Goal: Task Accomplishment & Management: Manage account settings

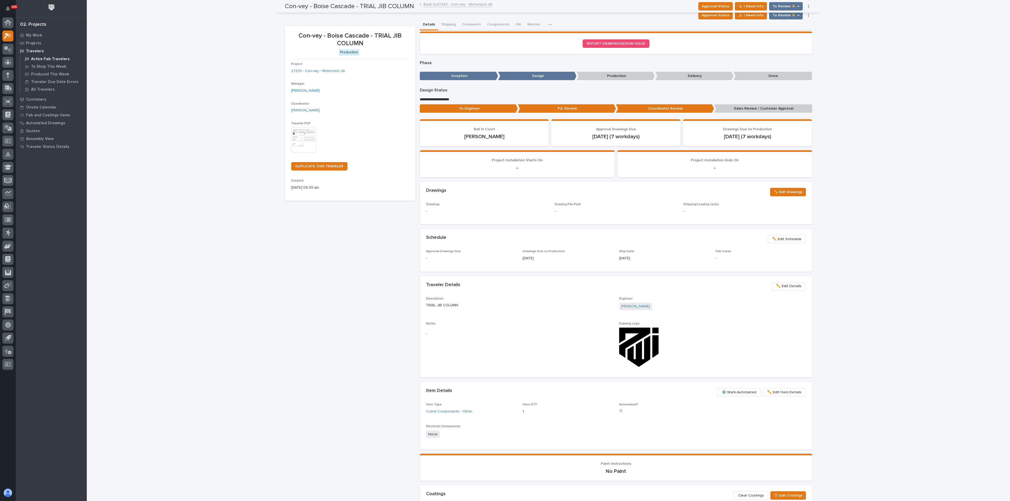
scroll to position [107, 0]
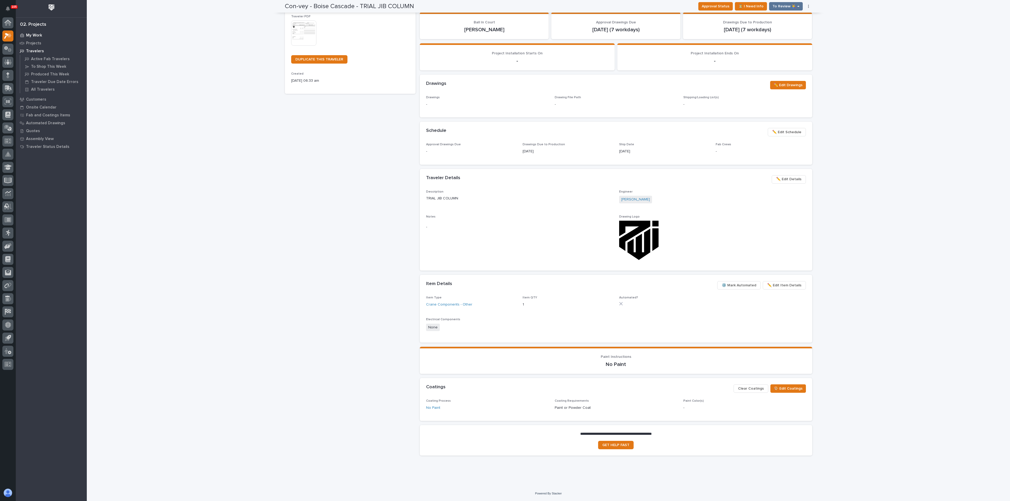
click at [32, 34] on p "My Work" at bounding box center [34, 35] width 16 height 5
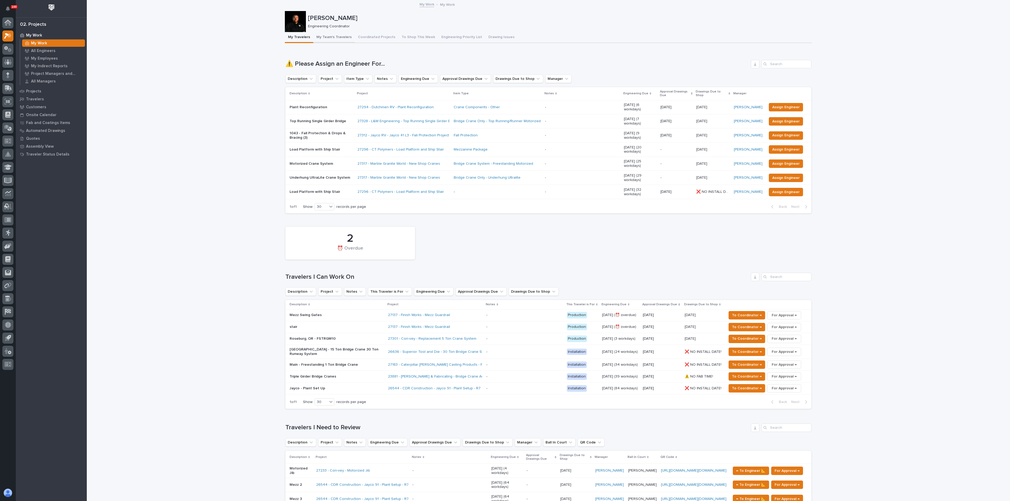
click at [339, 37] on button "My Team's Travelers" at bounding box center [334, 37] width 42 height 11
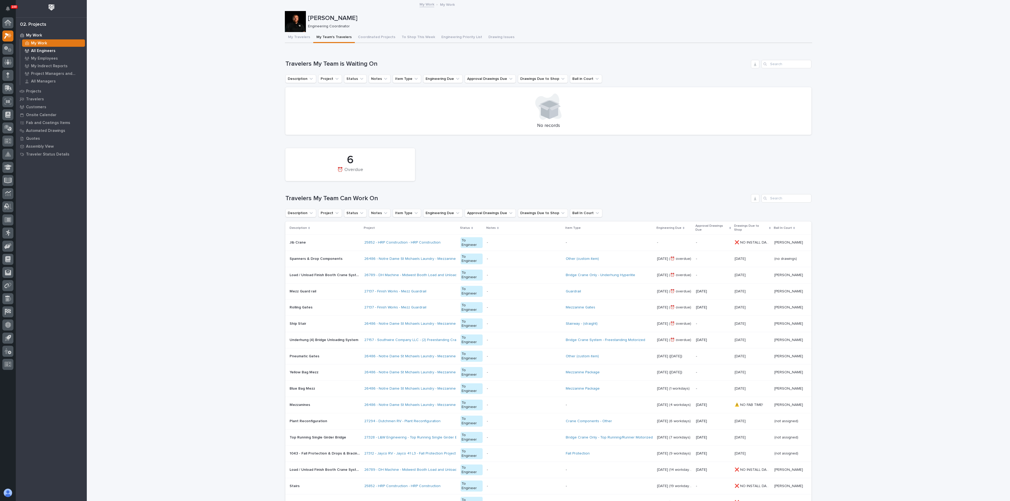
click at [44, 50] on p "All Engineers" at bounding box center [43, 51] width 24 height 5
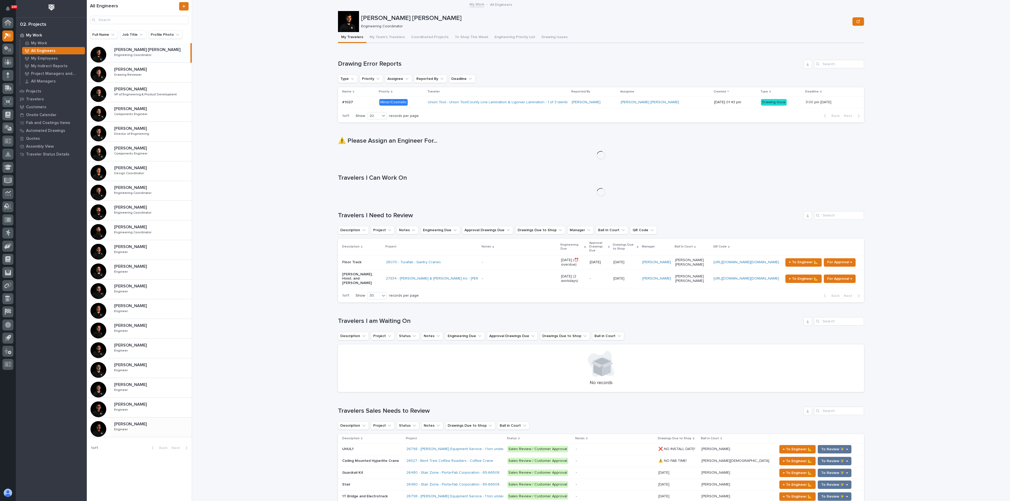
click at [134, 423] on p "[PERSON_NAME]" at bounding box center [131, 424] width 34 height 6
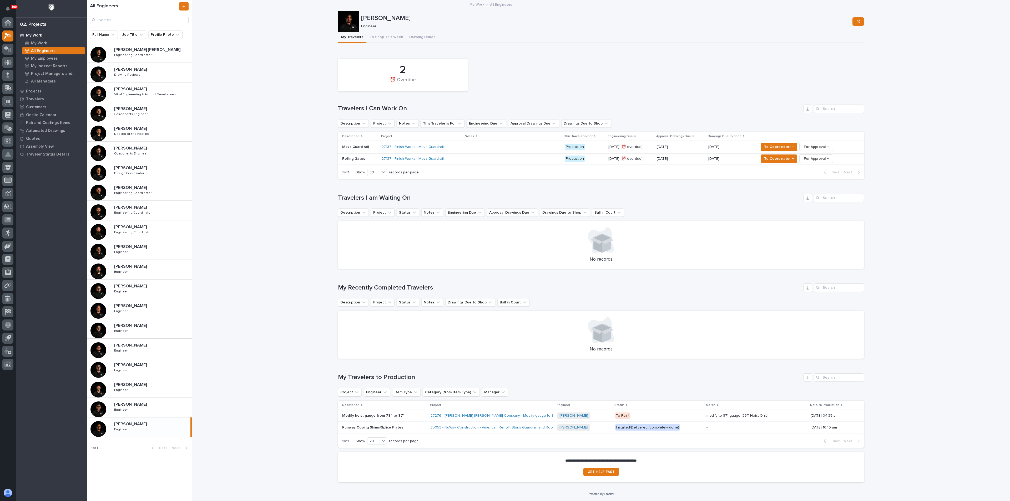
click at [804, 146] on span "For Approval →" at bounding box center [816, 147] width 25 height 6
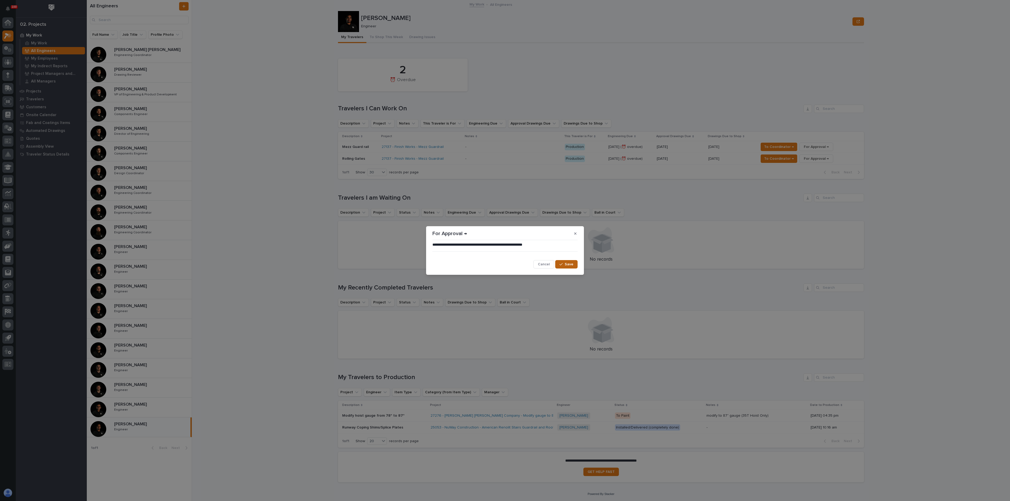
click at [570, 266] on span "Save" at bounding box center [569, 264] width 9 height 5
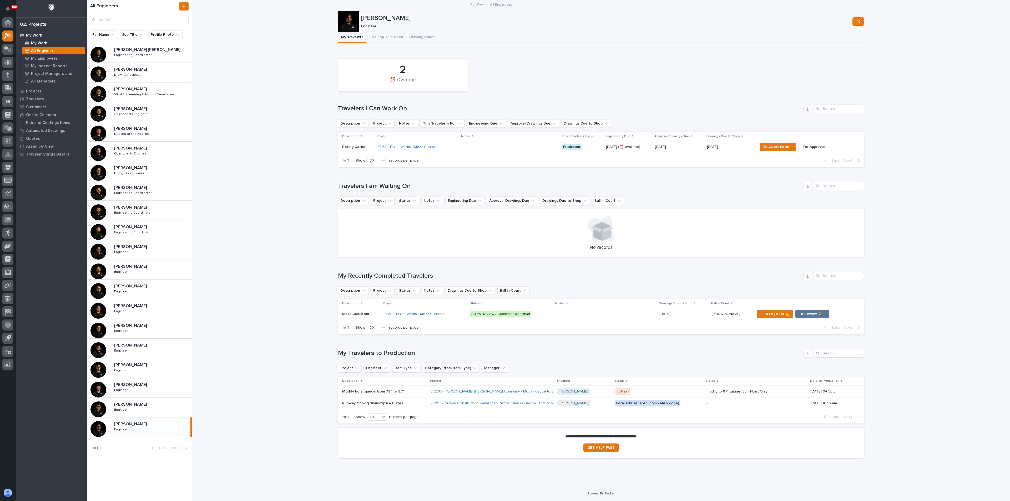
click at [40, 43] on p "My Work" at bounding box center [39, 43] width 16 height 5
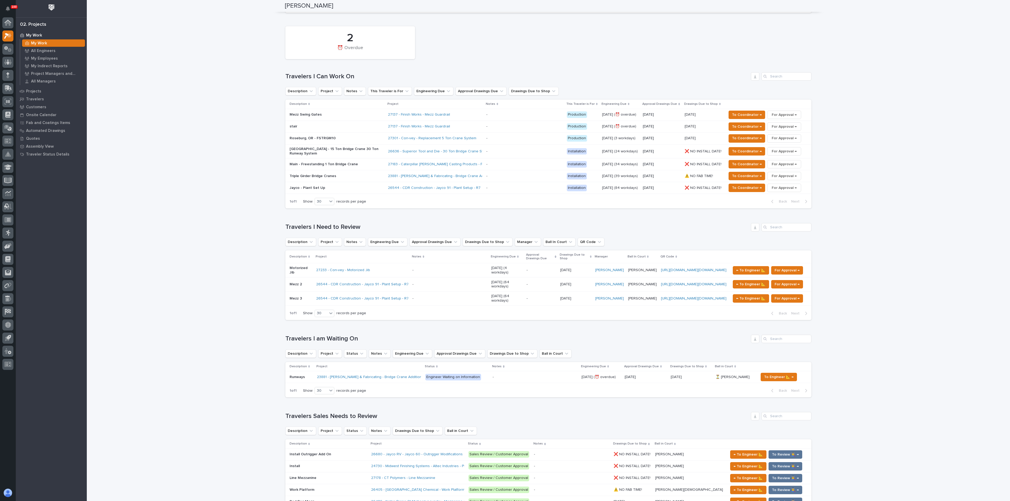
scroll to position [321, 0]
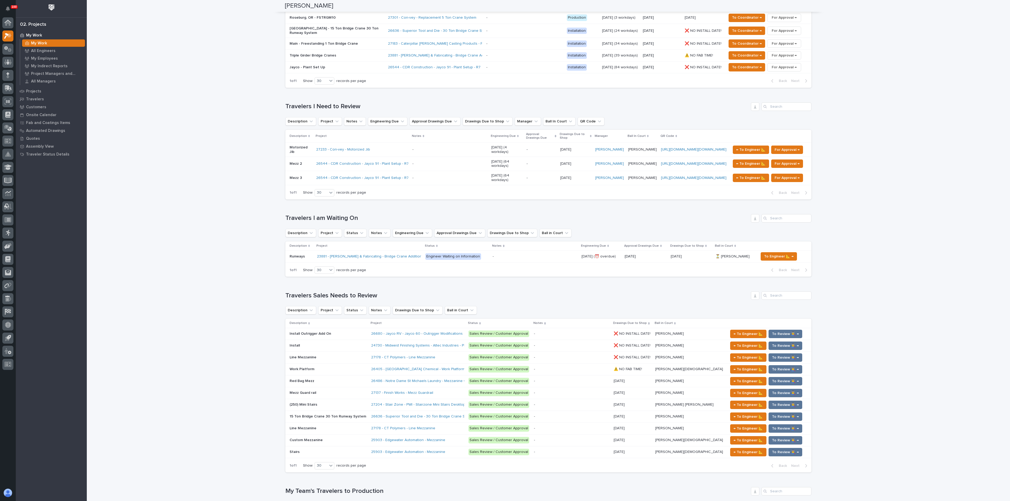
click at [334, 391] on p at bounding box center [328, 393] width 77 height 4
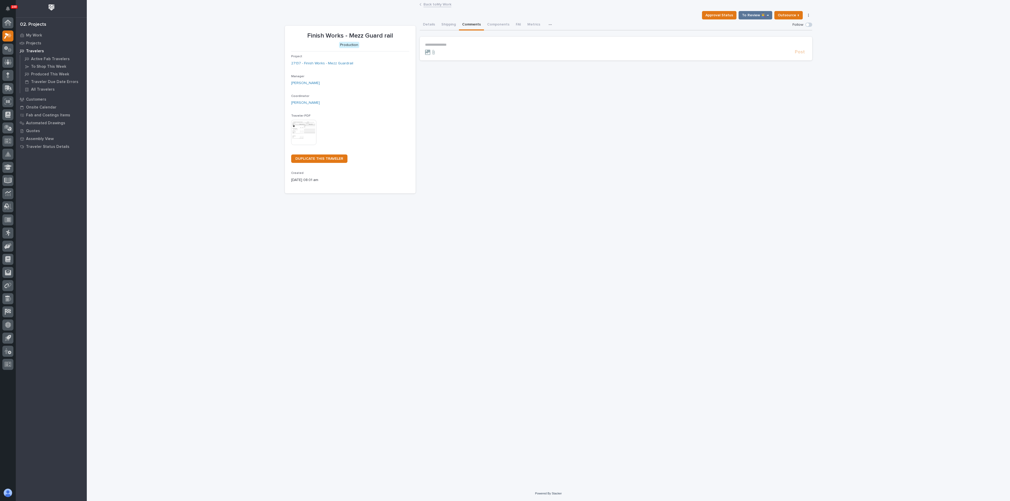
click at [463, 22] on button "Comments" at bounding box center [471, 24] width 25 height 11
click at [436, 42] on section "**********" at bounding box center [616, 49] width 392 height 24
click at [441, 44] on p "**********" at bounding box center [616, 45] width 382 height 4
click at [801, 62] on span "Post" at bounding box center [800, 63] width 10 height 6
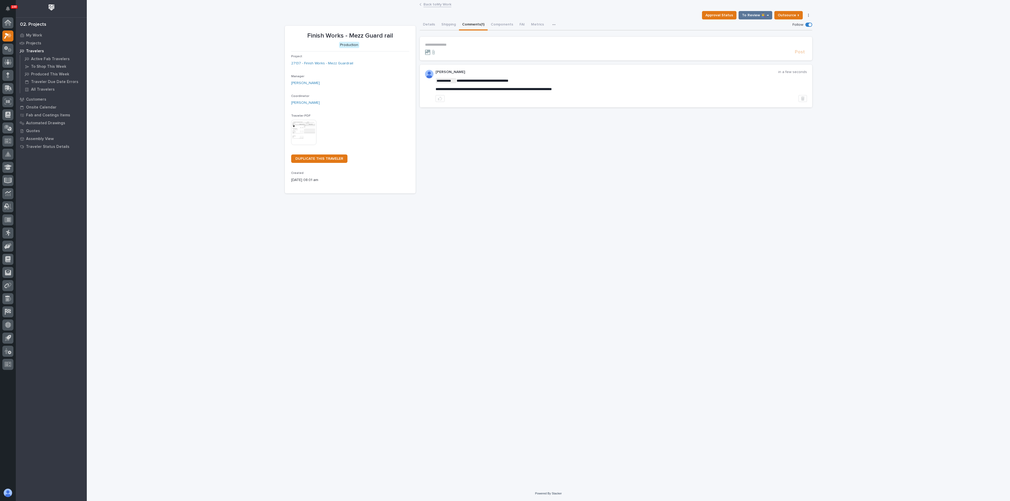
click at [528, 187] on div "**********" at bounding box center [616, 106] width 392 height 174
click at [34, 36] on p "My Work" at bounding box center [34, 35] width 16 height 5
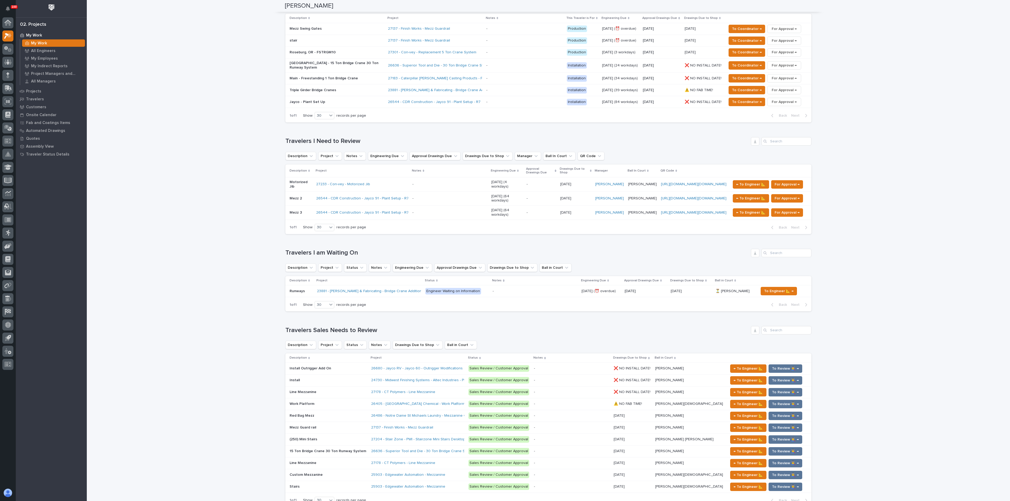
scroll to position [316, 0]
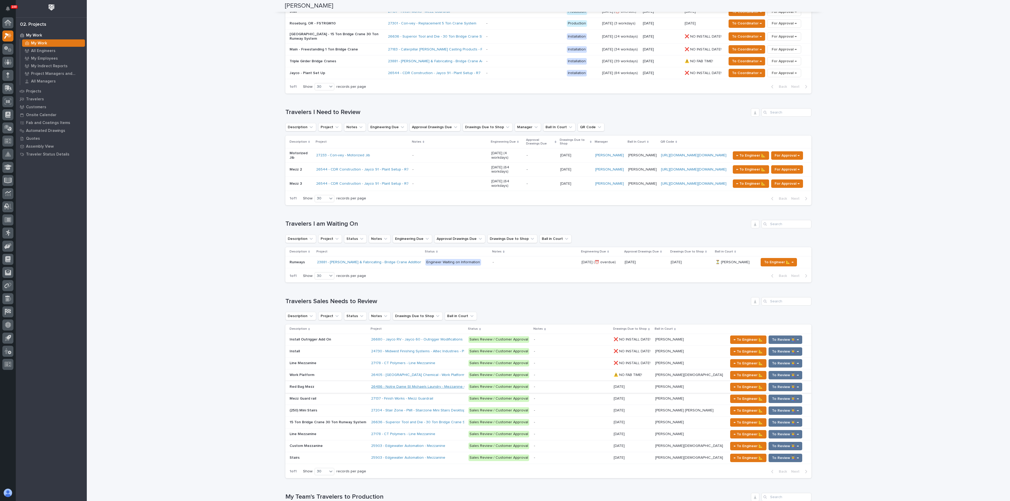
click at [410, 385] on link "26486 - Notre Dame St Michaels Laundry - Mezzanine Components" at bounding box center [428, 387] width 114 height 4
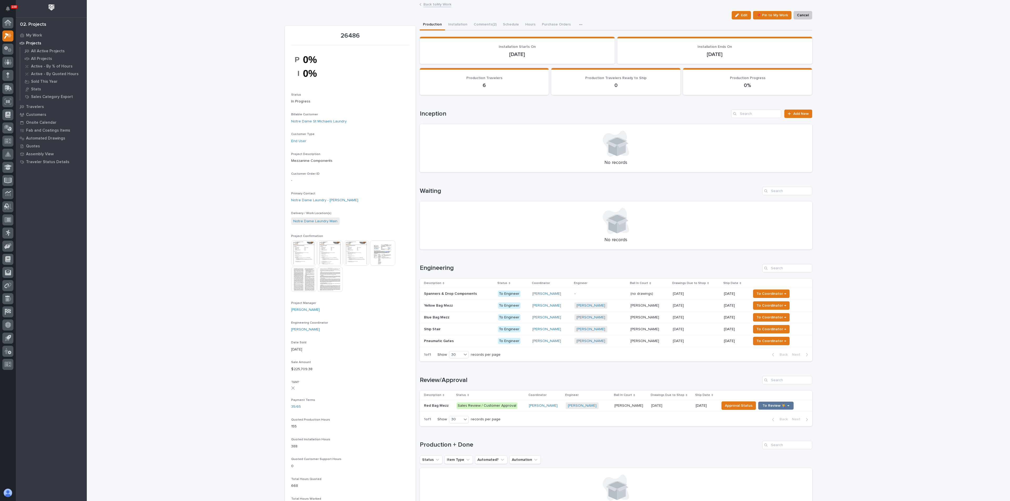
click at [454, 296] on div "Spanners & Drop Components Spanners & Drop Components" at bounding box center [459, 294] width 70 height 9
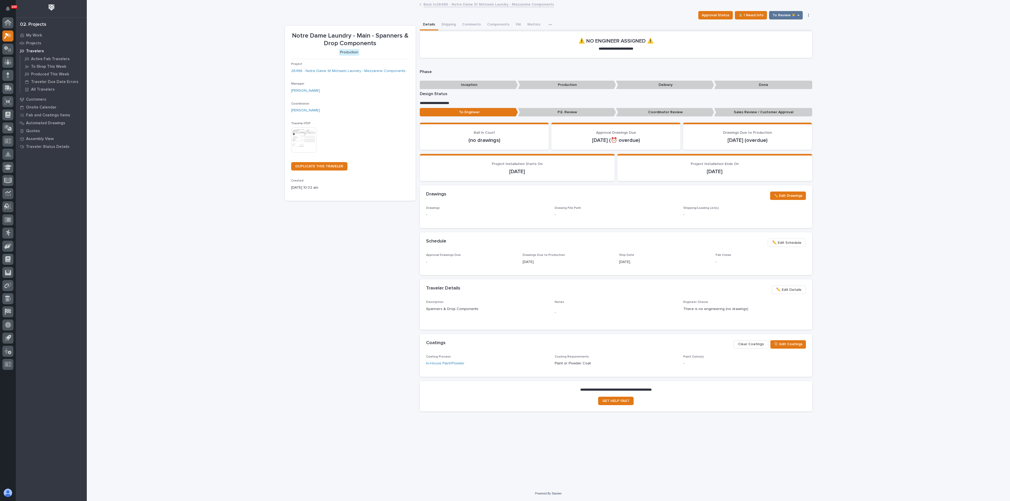
click at [781, 240] on span "✏️ Edit Schedule" at bounding box center [786, 243] width 29 height 6
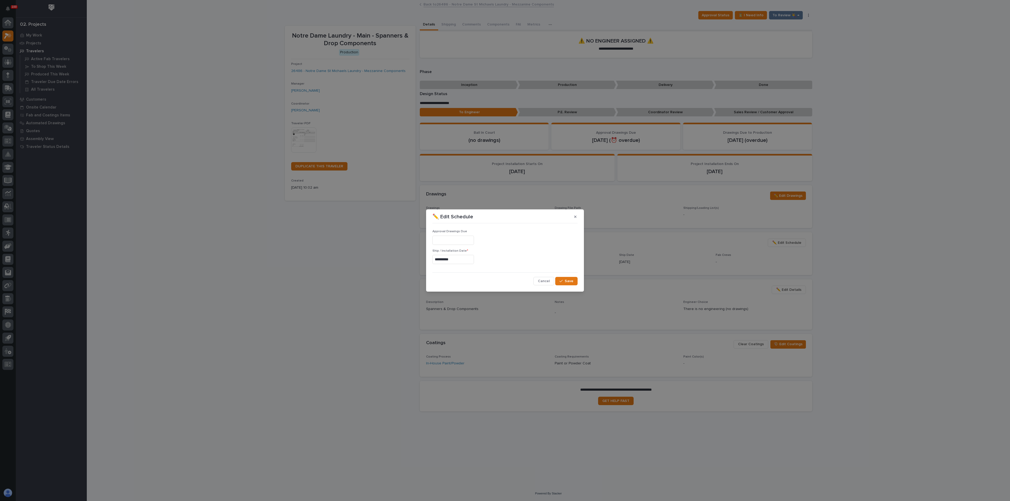
click at [576, 217] on button "button" at bounding box center [575, 217] width 9 height 8
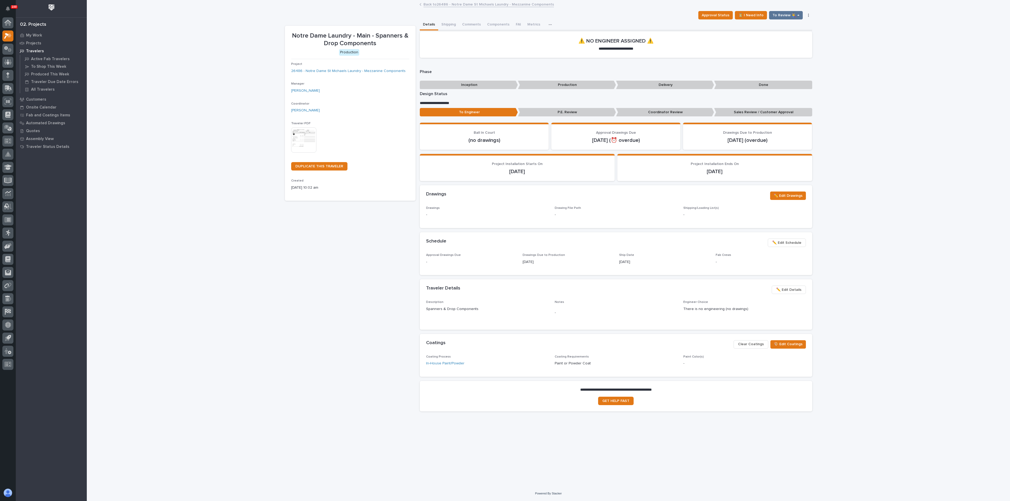
click at [790, 287] on span "✏️ Edit Details" at bounding box center [788, 290] width 25 height 6
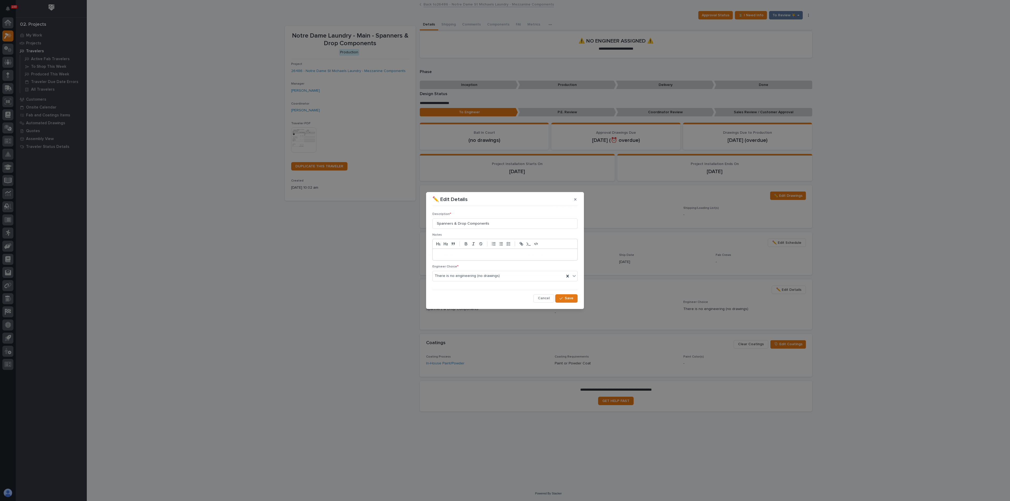
click at [788, 290] on div "✏️ Edit Details Description * Spanners & Drop Components Notes Engineer Choice …" at bounding box center [505, 250] width 1010 height 501
click at [468, 302] on div "I know who will draw this" at bounding box center [505, 304] width 145 height 9
click at [572, 298] on span "Save" at bounding box center [569, 298] width 9 height 5
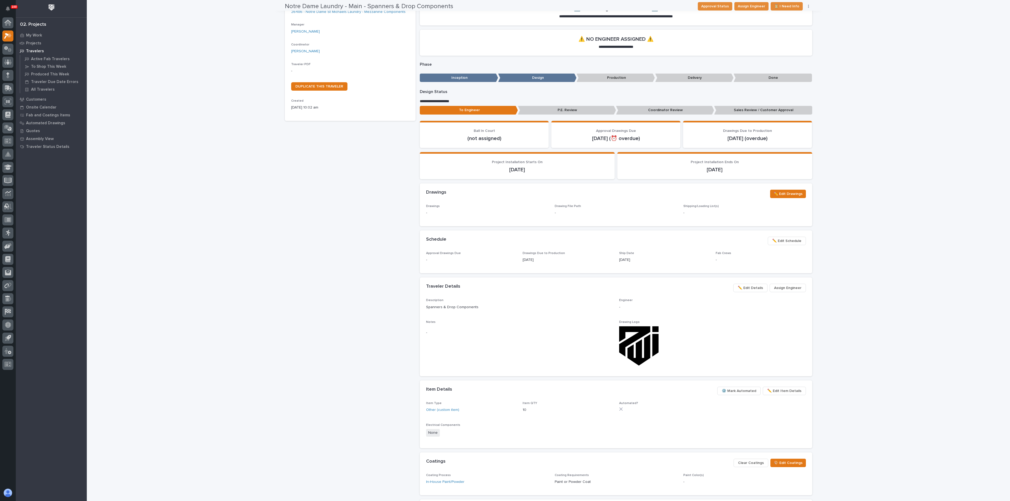
scroll to position [79, 0]
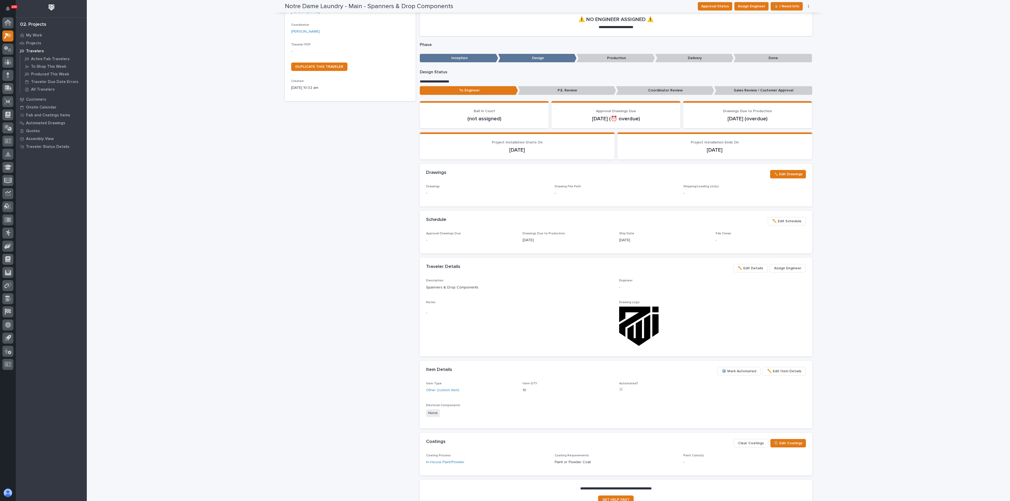
click at [742, 271] on span "✏️ Edit Details" at bounding box center [750, 268] width 25 height 6
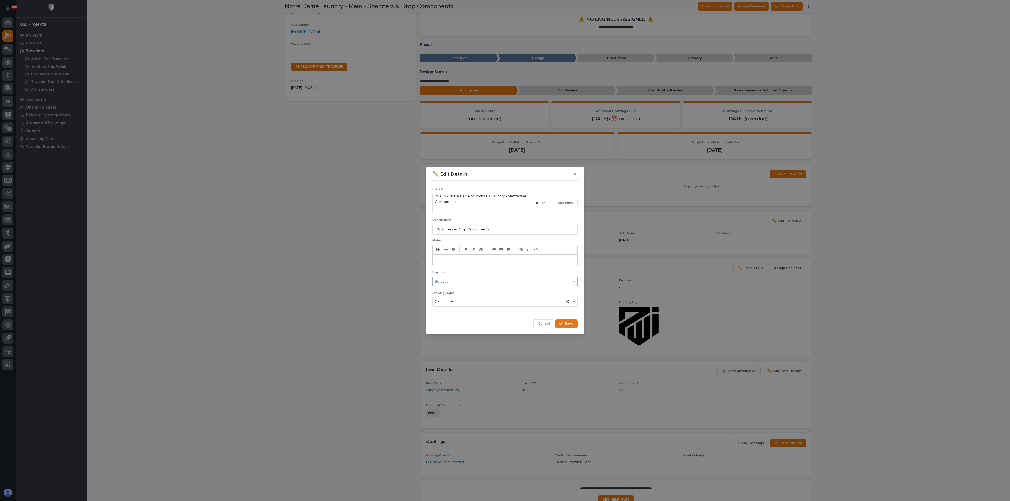
click at [462, 282] on div "Select..." at bounding box center [502, 282] width 138 height 9
type input "*******"
click at [455, 292] on div "[PERSON_NAME]" at bounding box center [505, 292] width 145 height 9
drag, startPoint x: 562, startPoint y: 322, endPoint x: 559, endPoint y: 327, distance: 6.0
click at [562, 322] on icon "button" at bounding box center [560, 324] width 3 height 4
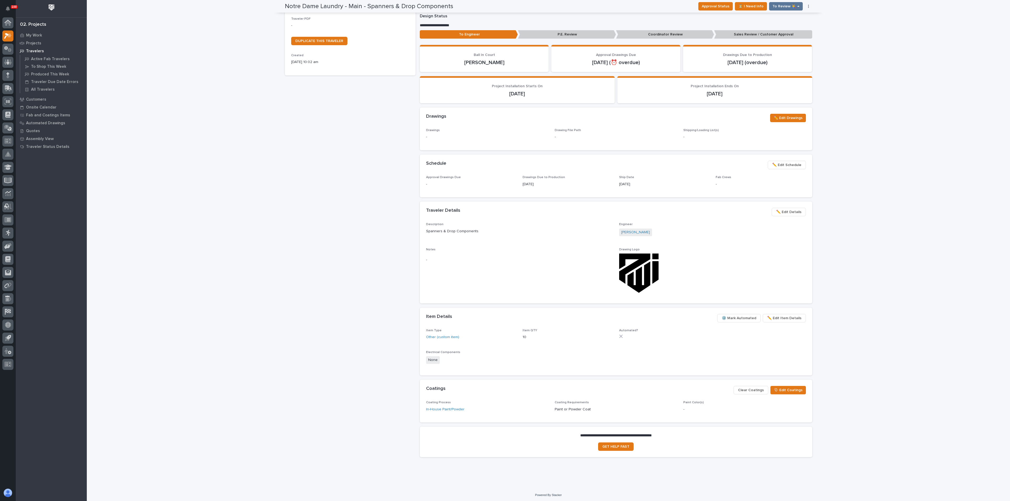
scroll to position [0, 0]
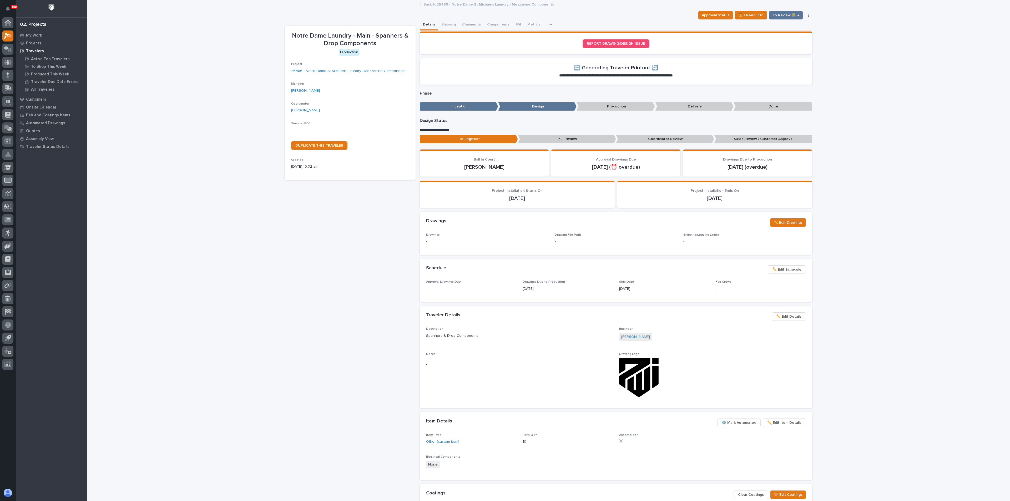
click at [780, 140] on p "Sales Review / Customer Approval" at bounding box center [763, 139] width 98 height 9
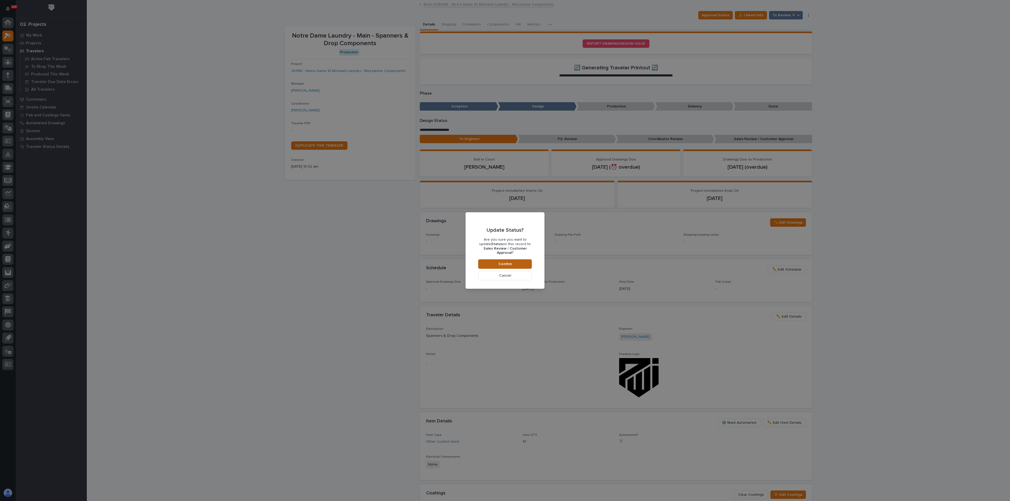
click at [498, 262] on span "Confirm" at bounding box center [504, 264] width 13 height 5
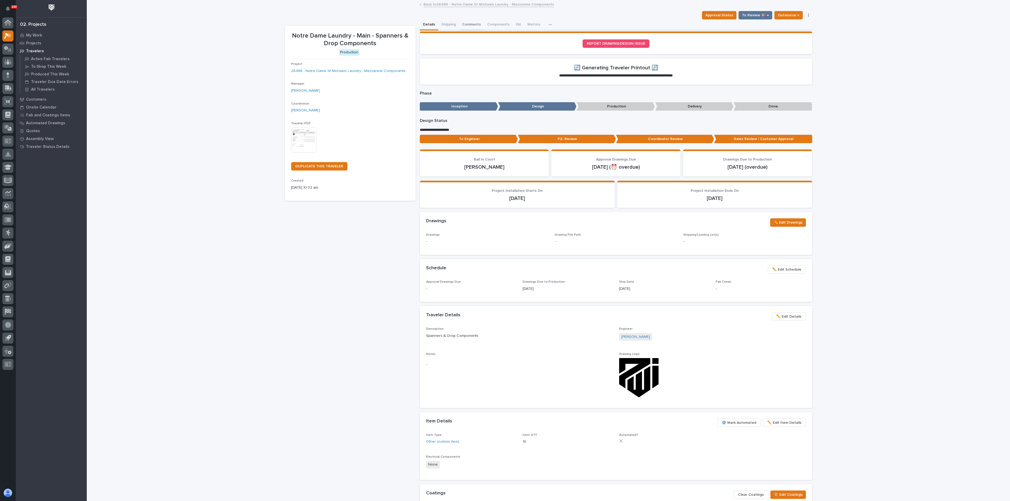
click at [470, 25] on button "Comments" at bounding box center [471, 24] width 25 height 11
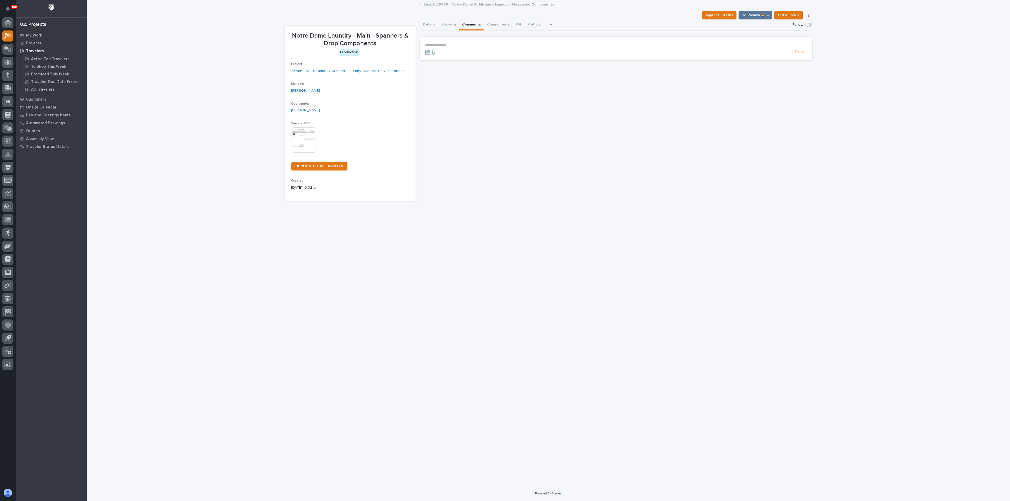
click at [450, 45] on p "**********" at bounding box center [616, 45] width 382 height 4
click at [800, 63] on span "Post" at bounding box center [800, 63] width 10 height 6
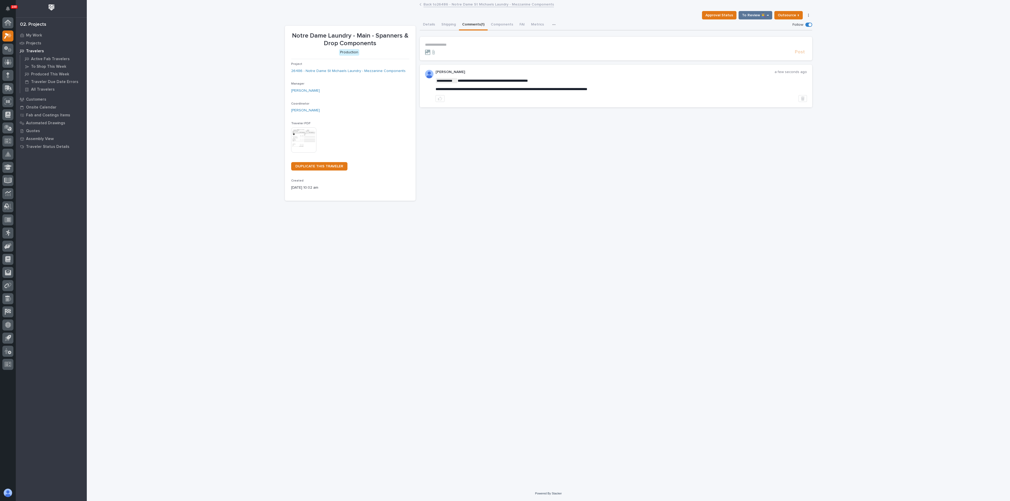
click at [580, 244] on div "**********" at bounding box center [548, 237] width 532 height 473
drag, startPoint x: 588, startPoint y: 223, endPoint x: 587, endPoint y: 220, distance: 2.7
